Goal: Information Seeking & Learning: Learn about a topic

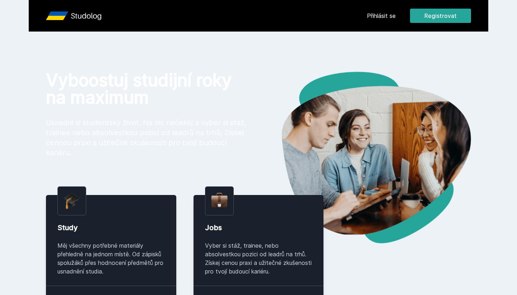
click at [379, 17] on link "Přihlásit se" at bounding box center [381, 15] width 29 height 9
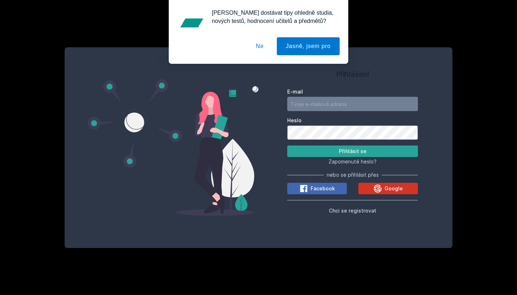
click at [377, 186] on icon at bounding box center [378, 189] width 8 height 8
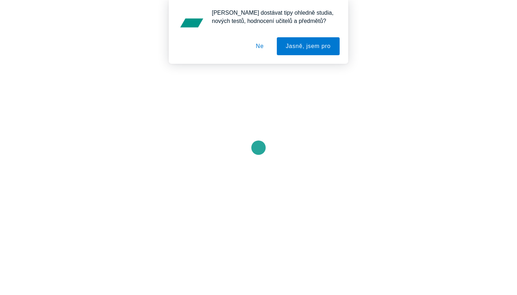
click at [260, 47] on button "Ne" at bounding box center [260, 46] width 26 height 18
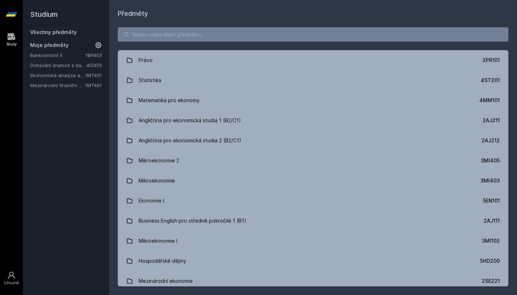
click at [89, 85] on link "1MT461" at bounding box center [93, 86] width 17 height 6
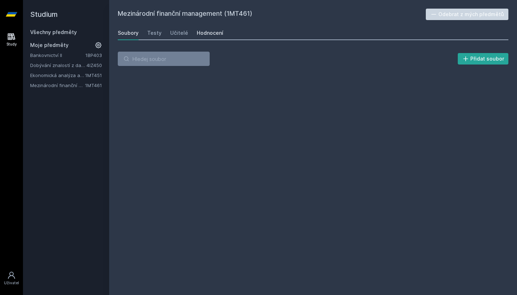
click at [207, 33] on div "Hodnocení" at bounding box center [210, 32] width 27 height 7
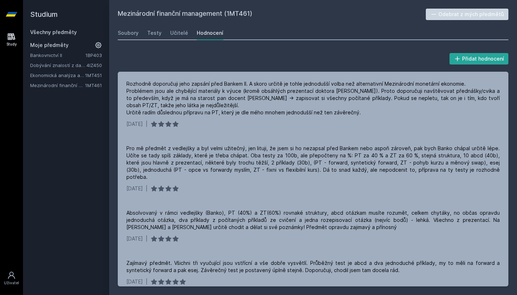
click at [87, 56] on link "1BP403" at bounding box center [93, 55] width 17 height 6
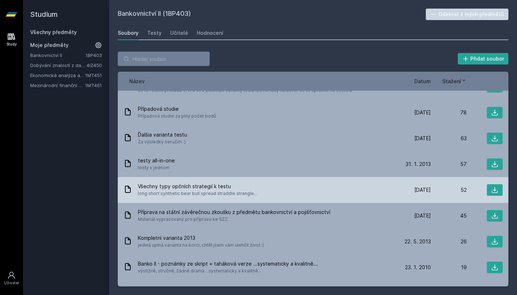
scroll to position [18, 0]
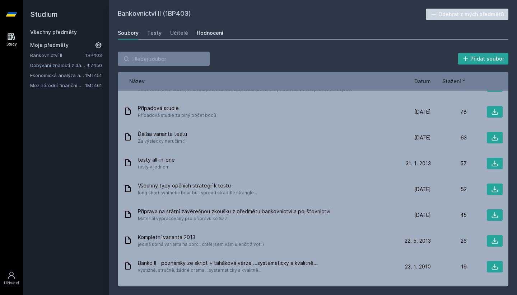
click at [210, 32] on div "Hodnocení" at bounding box center [210, 32] width 27 height 7
